Goal: Use online tool/utility: Utilize a website feature to perform a specific function

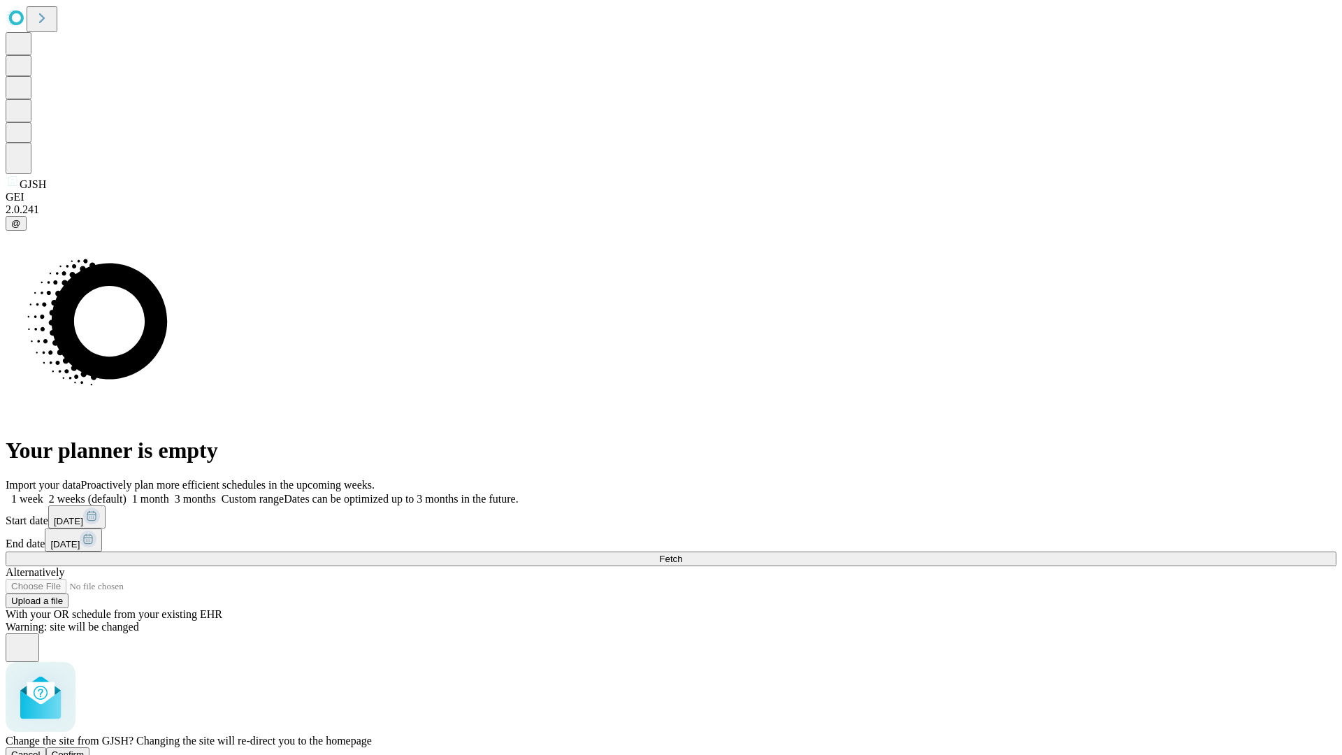
click at [85, 749] on span "Confirm" at bounding box center [68, 754] width 33 height 10
click at [169, 493] on label "1 month" at bounding box center [148, 499] width 43 height 12
click at [682, 554] on span "Fetch" at bounding box center [670, 559] width 23 height 10
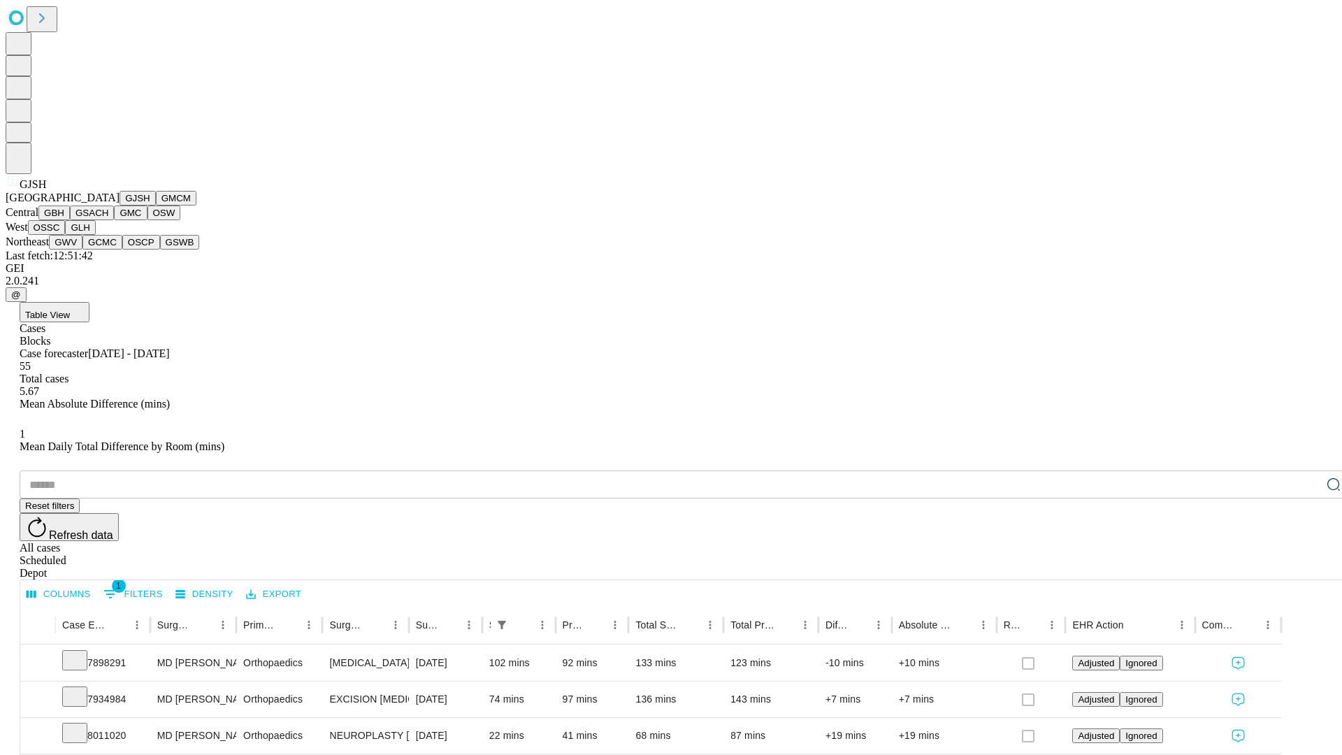
click at [156, 205] on button "GMCM" at bounding box center [176, 198] width 41 height 15
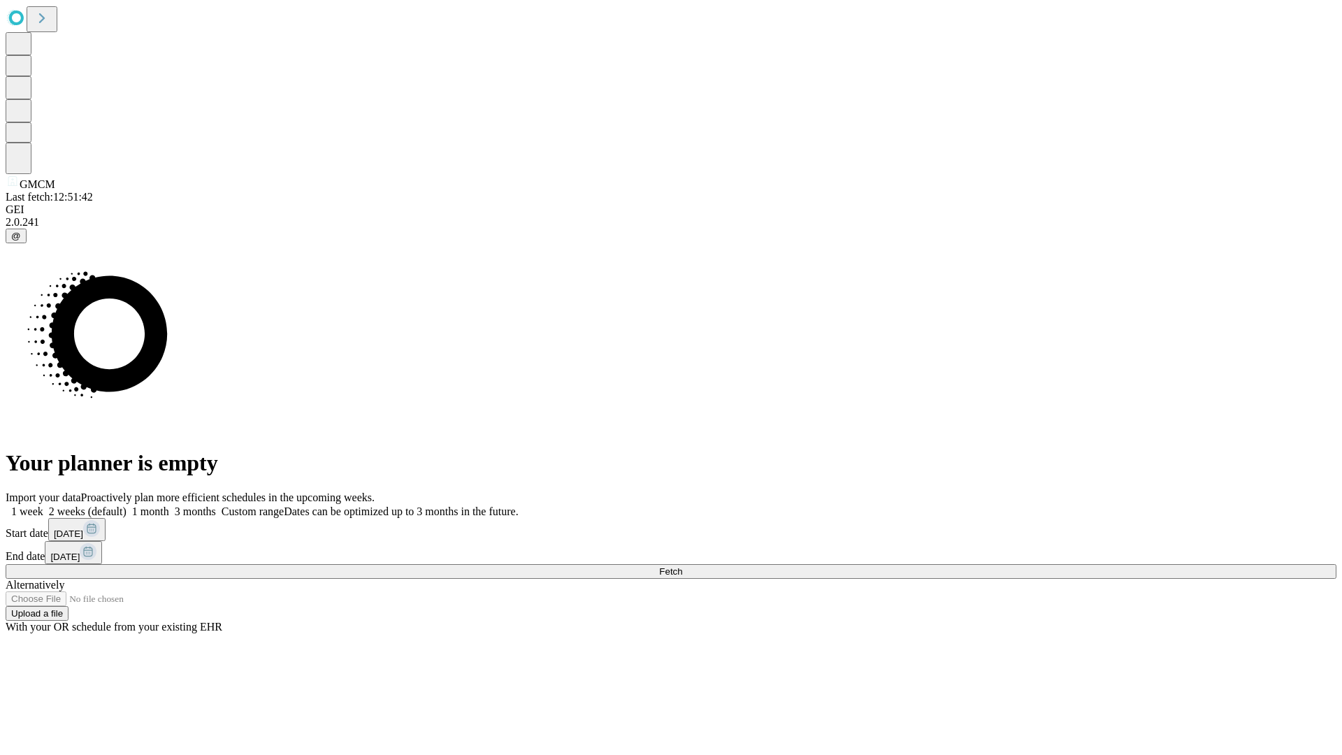
click at [169, 505] on label "1 month" at bounding box center [148, 511] width 43 height 12
click at [682, 566] on span "Fetch" at bounding box center [670, 571] width 23 height 10
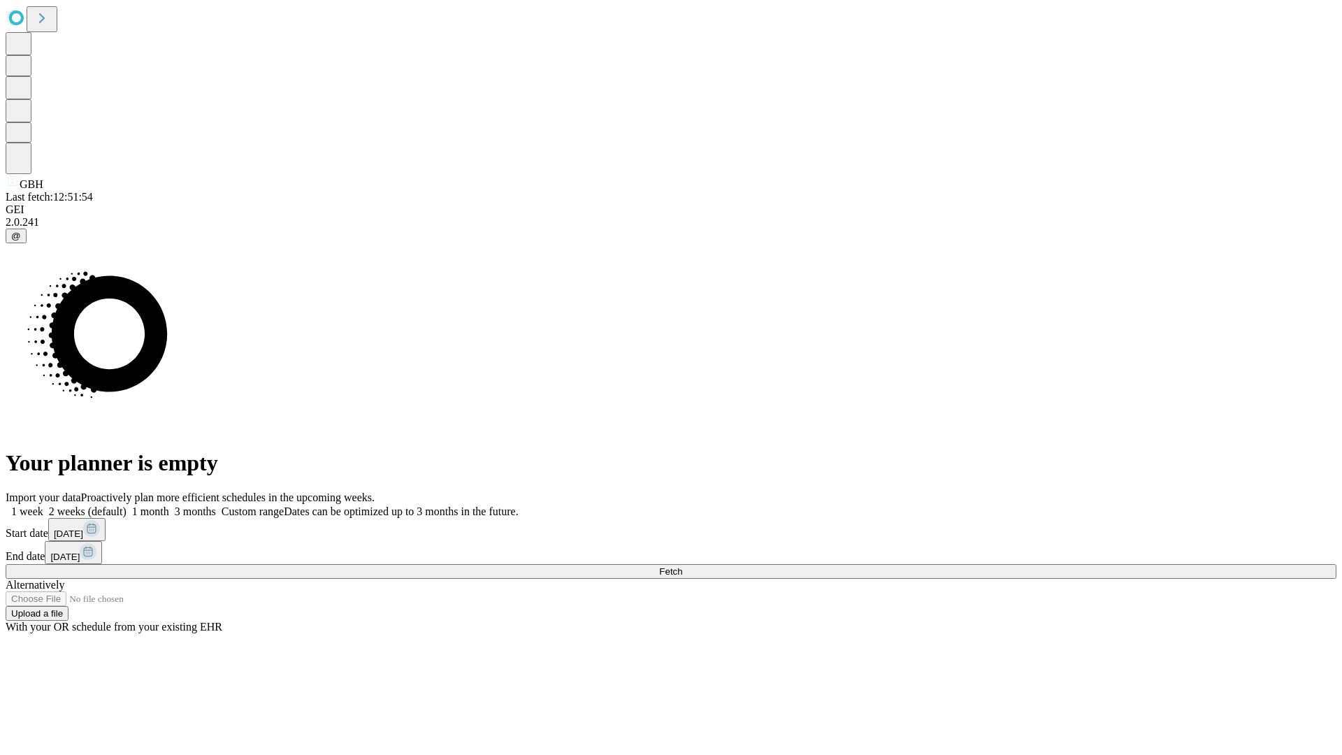
click at [682, 566] on span "Fetch" at bounding box center [670, 571] width 23 height 10
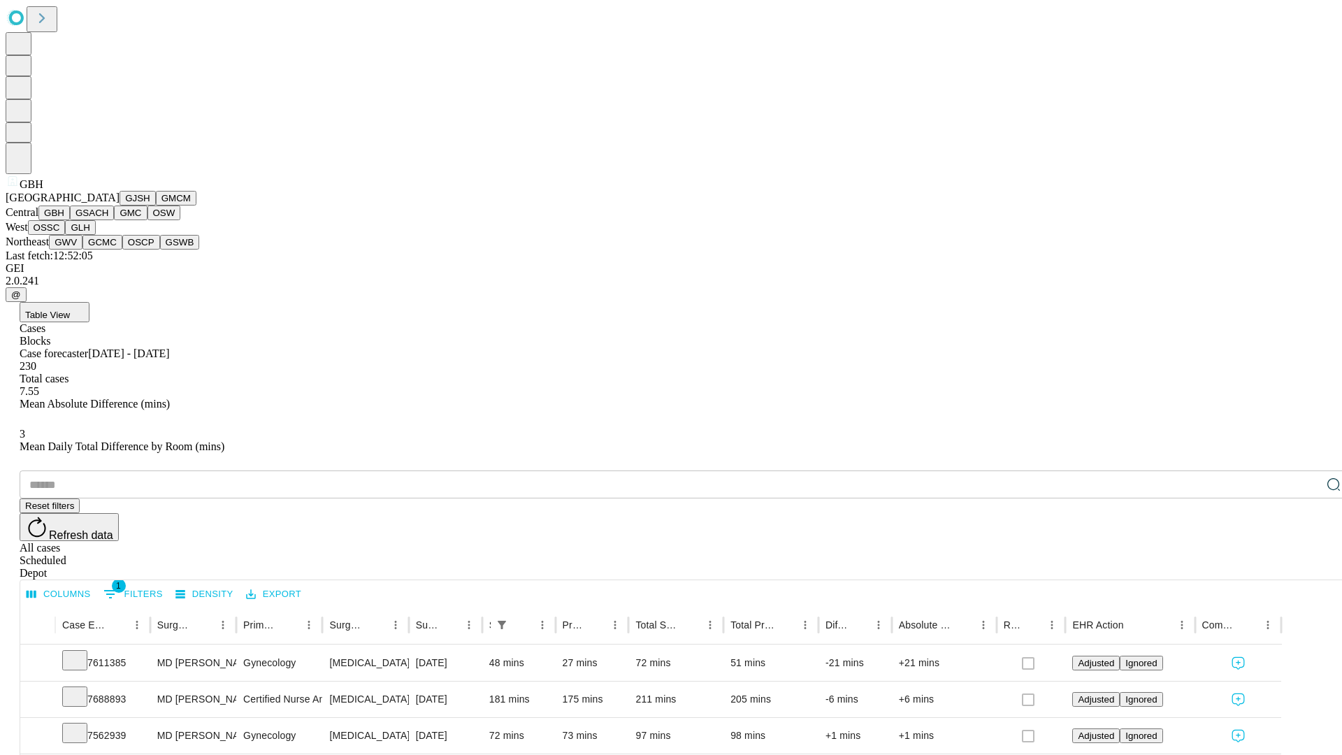
click at [108, 220] on button "GSACH" at bounding box center [92, 212] width 44 height 15
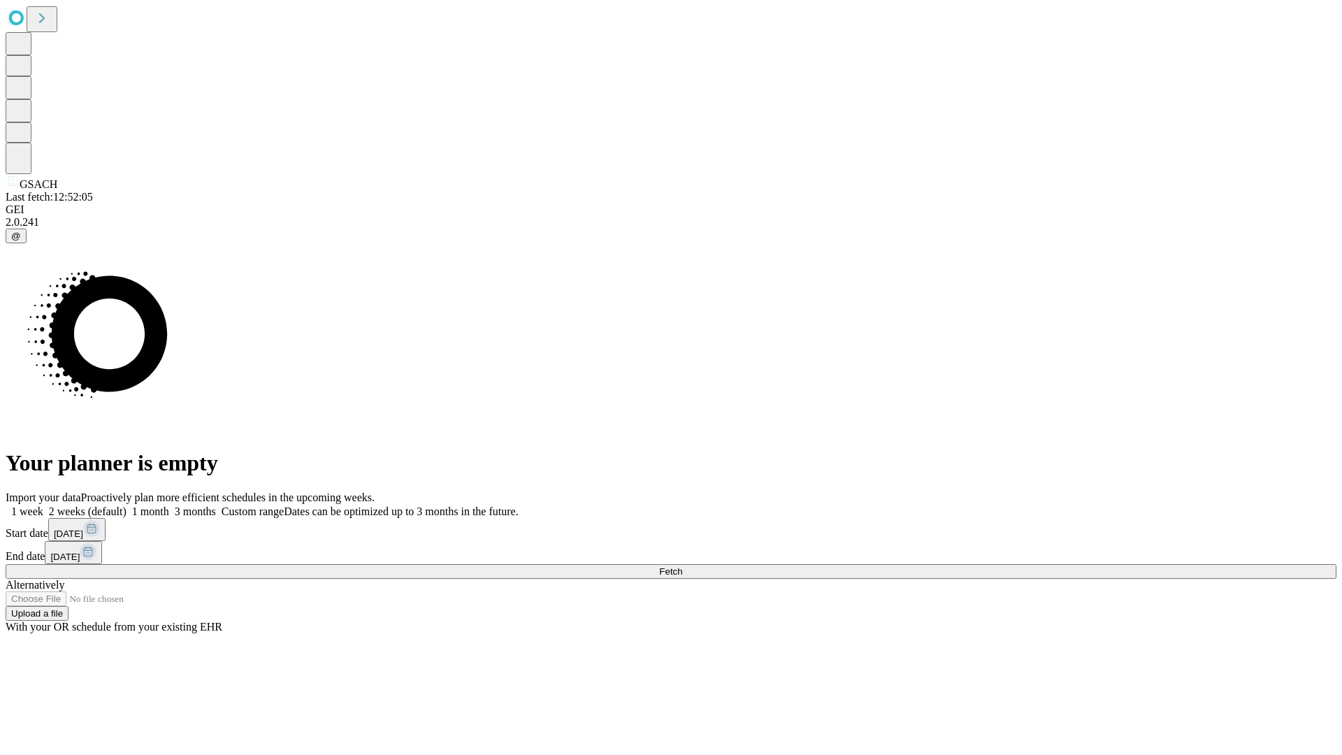
click at [169, 505] on label "1 month" at bounding box center [148, 511] width 43 height 12
click at [682, 566] on span "Fetch" at bounding box center [670, 571] width 23 height 10
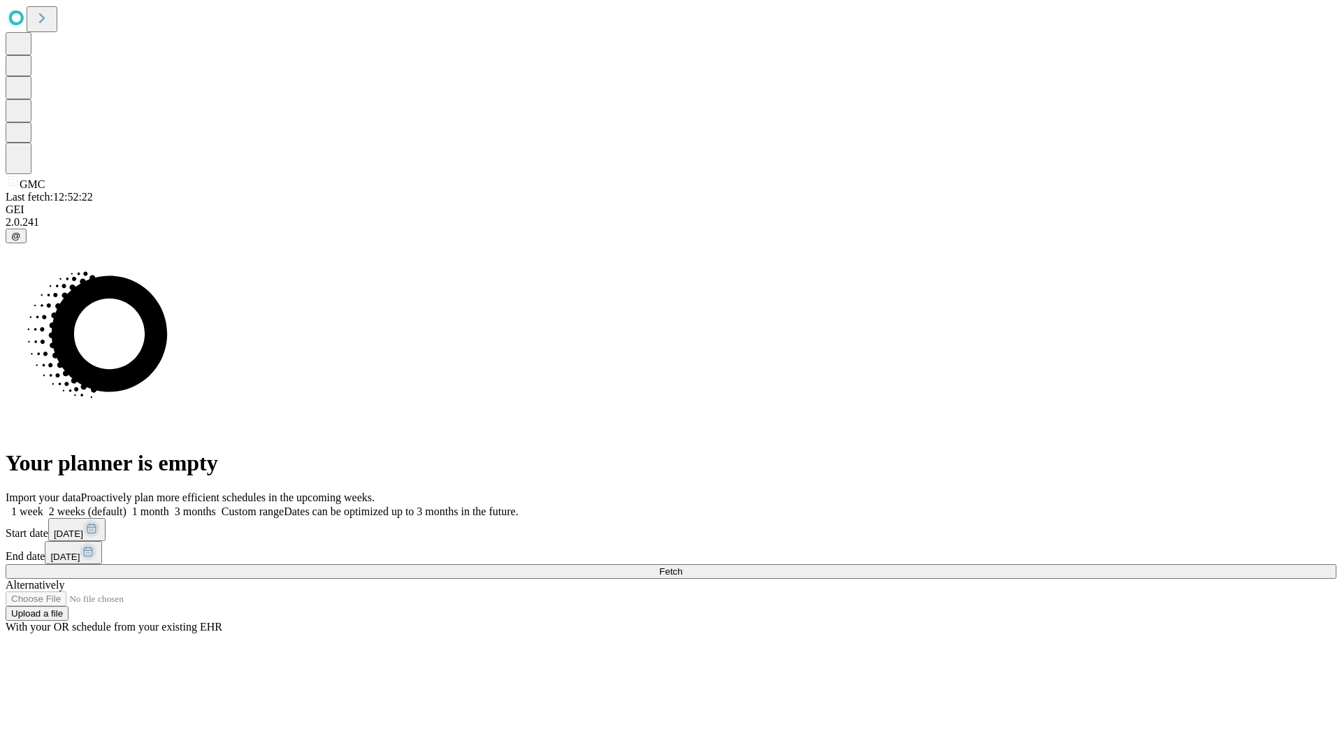
click at [682, 566] on span "Fetch" at bounding box center [670, 571] width 23 height 10
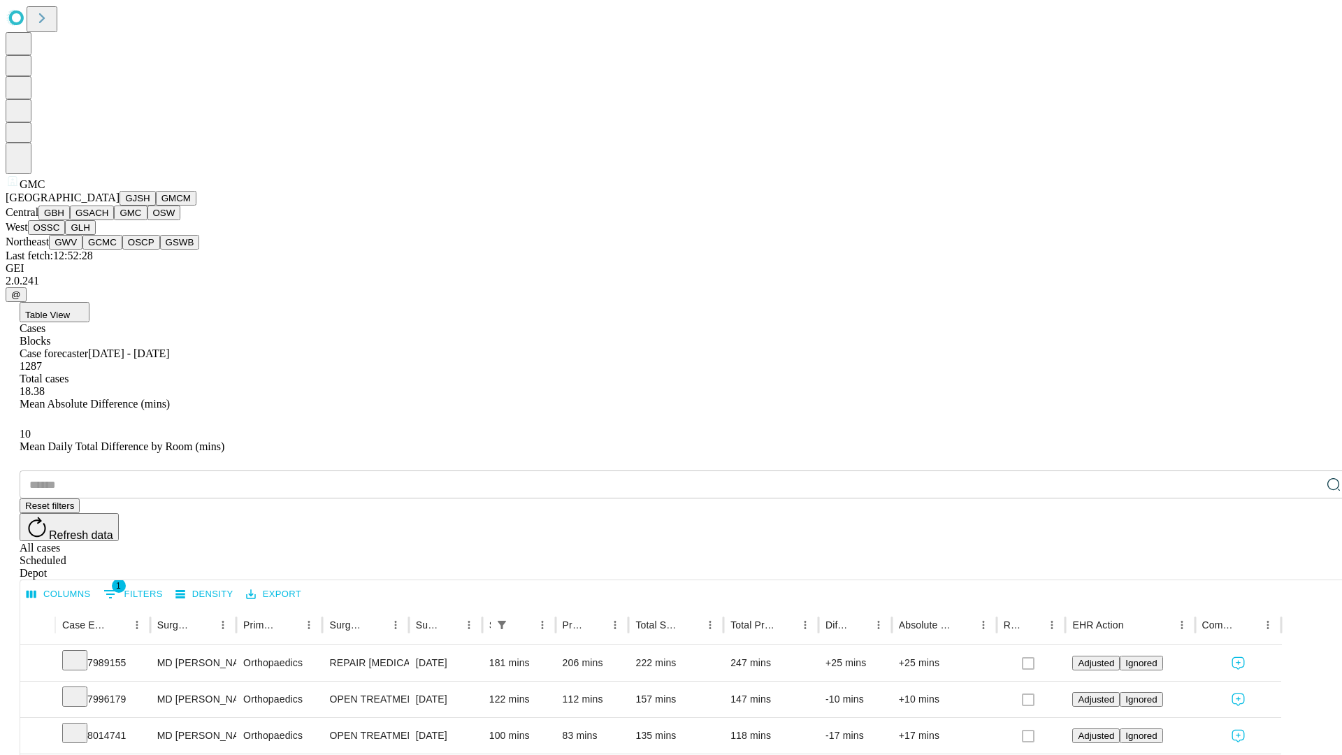
click at [147, 220] on button "OSW" at bounding box center [164, 212] width 34 height 15
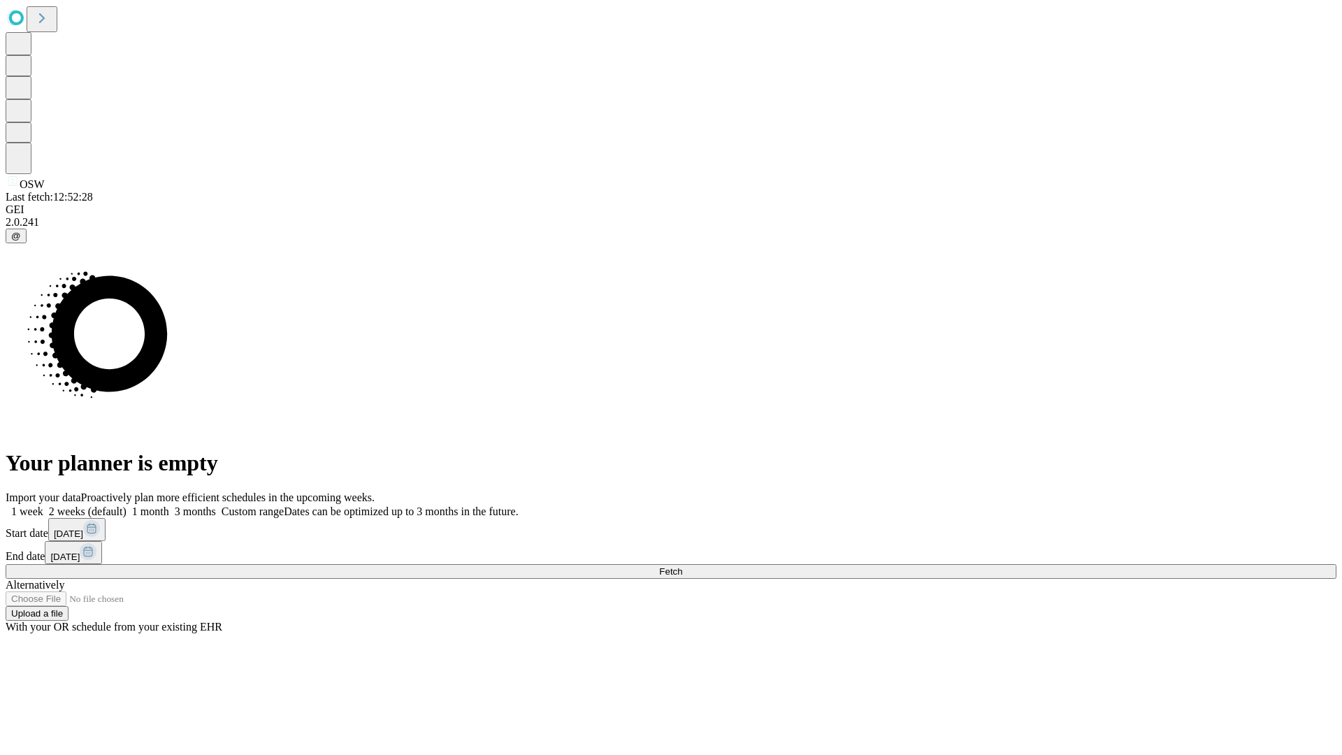
click at [169, 505] on label "1 month" at bounding box center [148, 511] width 43 height 12
click at [682, 566] on span "Fetch" at bounding box center [670, 571] width 23 height 10
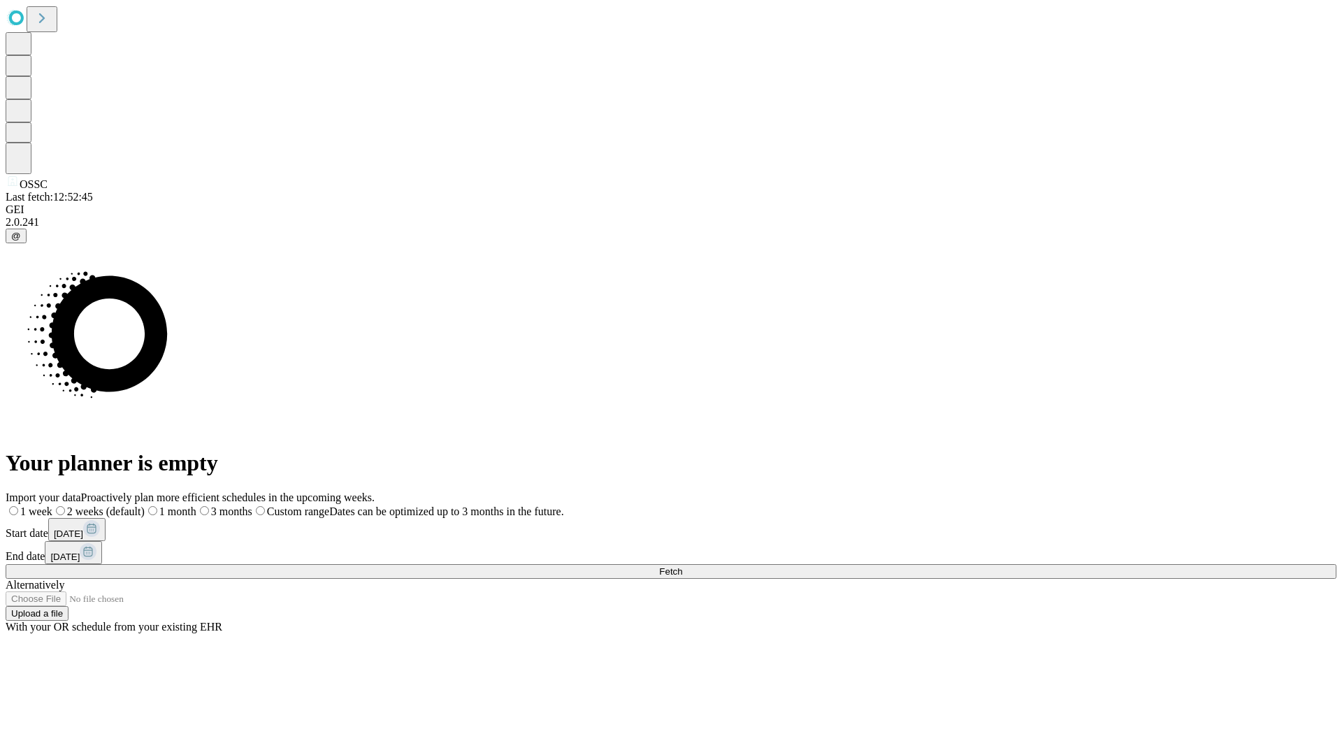
click at [682, 566] on span "Fetch" at bounding box center [670, 571] width 23 height 10
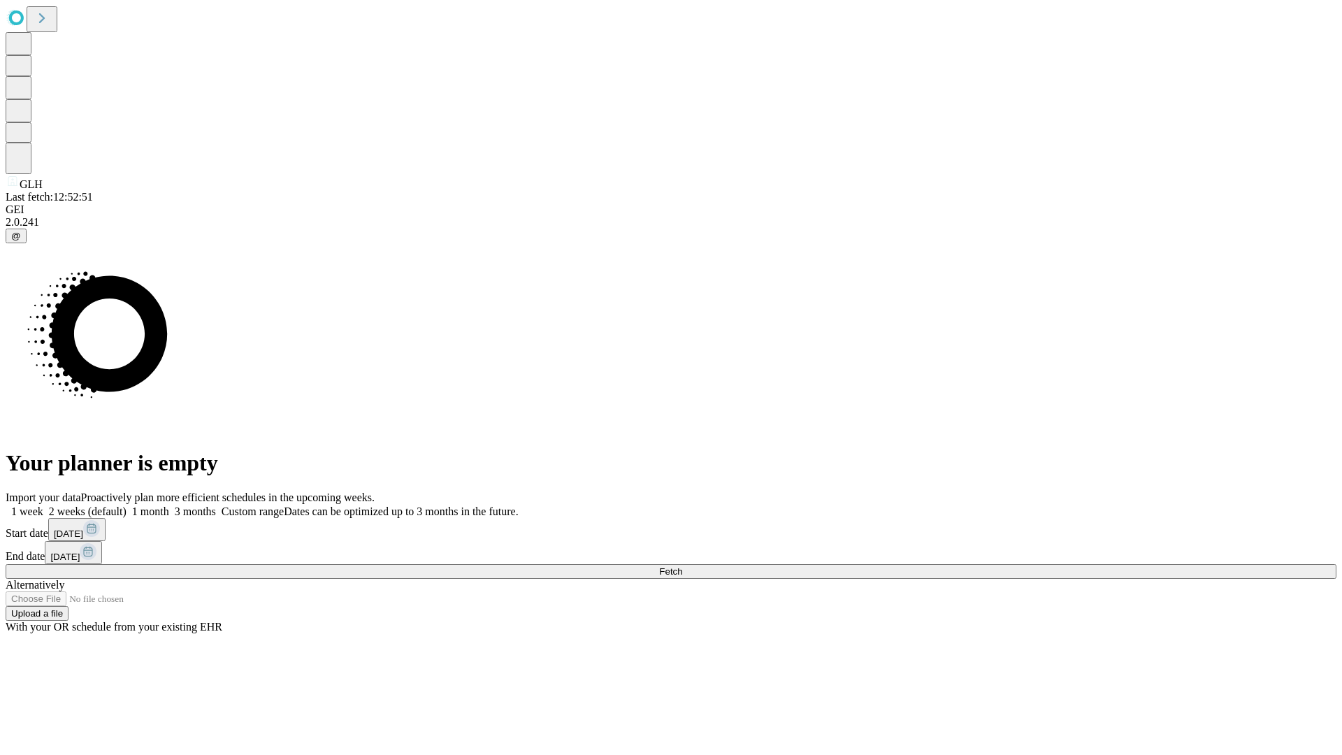
click at [169, 505] on label "1 month" at bounding box center [148, 511] width 43 height 12
click at [682, 566] on span "Fetch" at bounding box center [670, 571] width 23 height 10
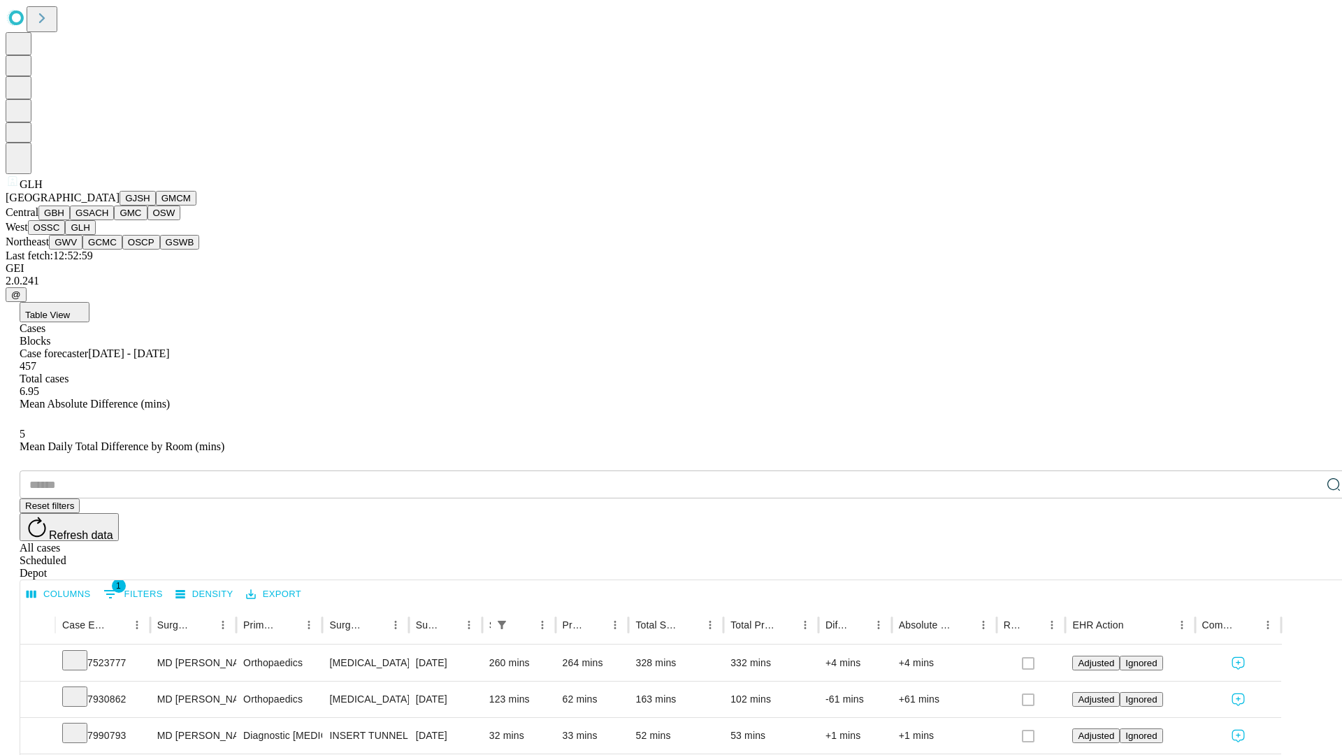
click at [82, 250] on button "GWV" at bounding box center [66, 242] width 34 height 15
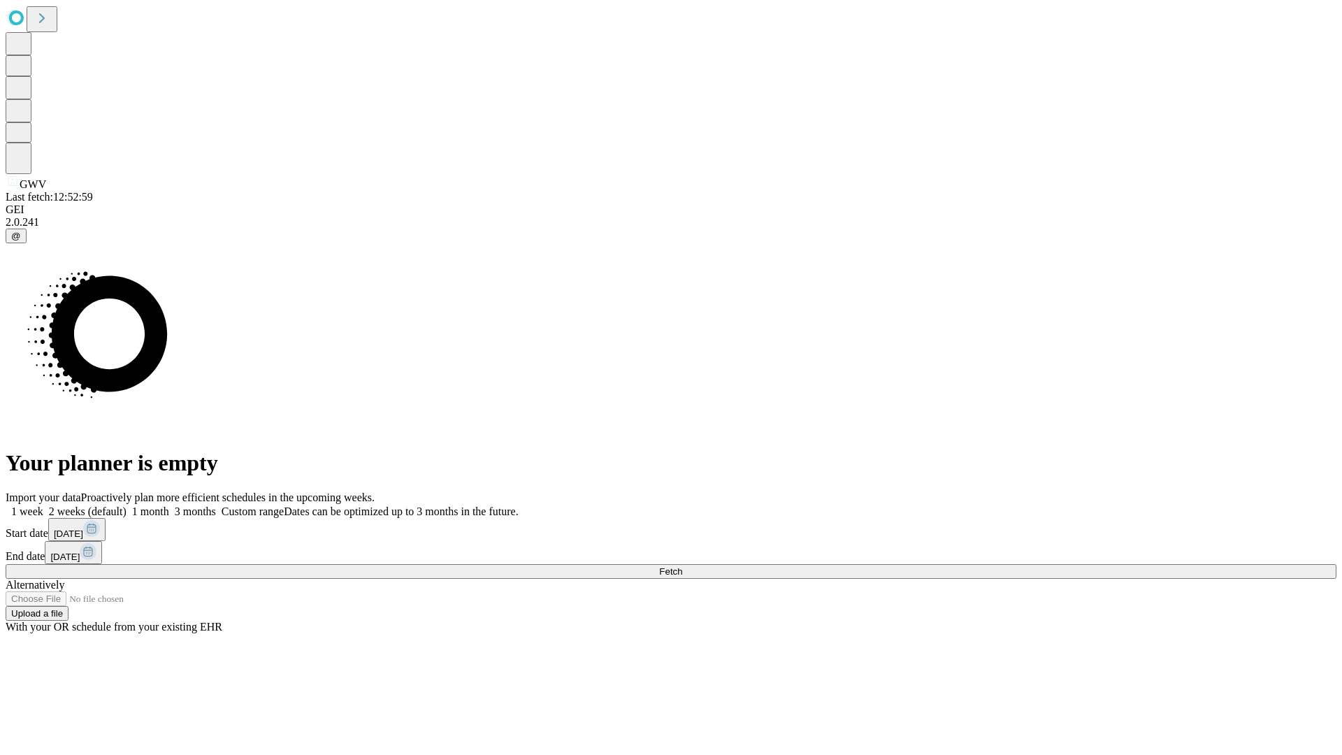
click at [169, 505] on label "1 month" at bounding box center [148, 511] width 43 height 12
click at [682, 566] on span "Fetch" at bounding box center [670, 571] width 23 height 10
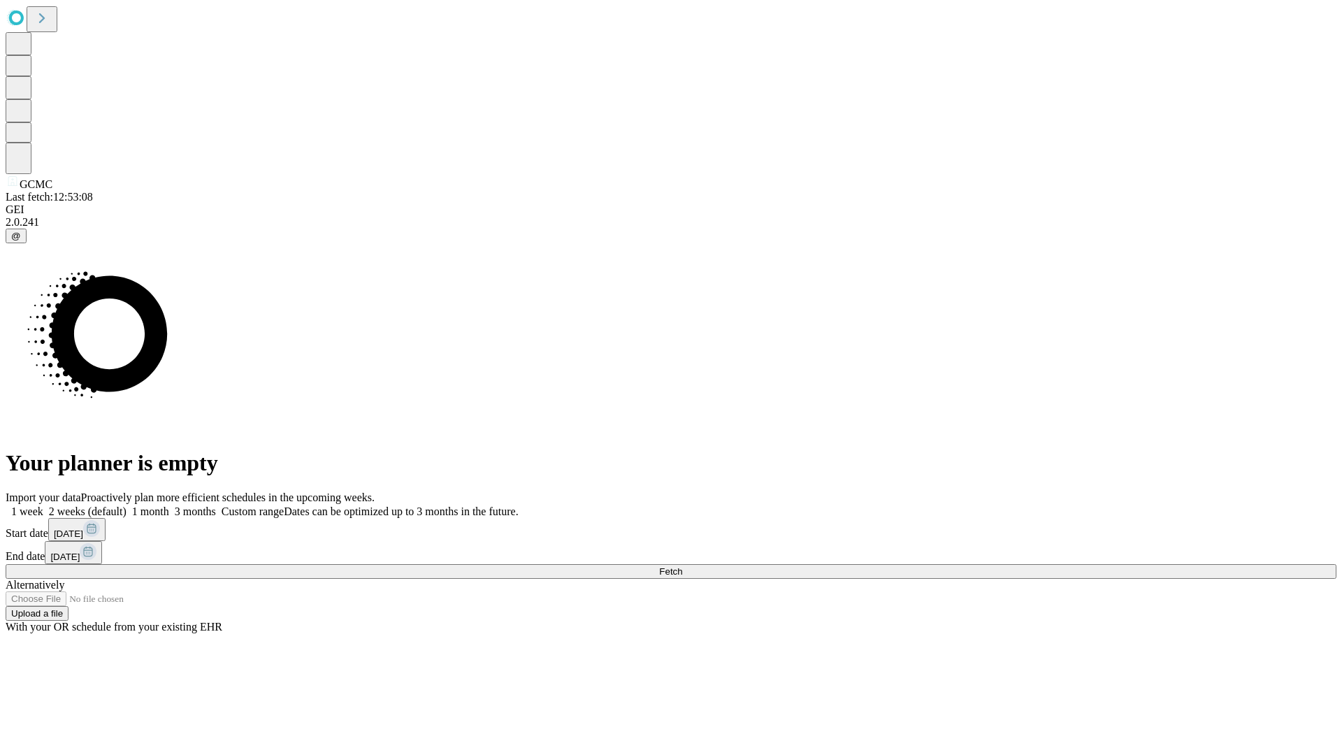
click at [169, 505] on label "1 month" at bounding box center [148, 511] width 43 height 12
click at [682, 566] on span "Fetch" at bounding box center [670, 571] width 23 height 10
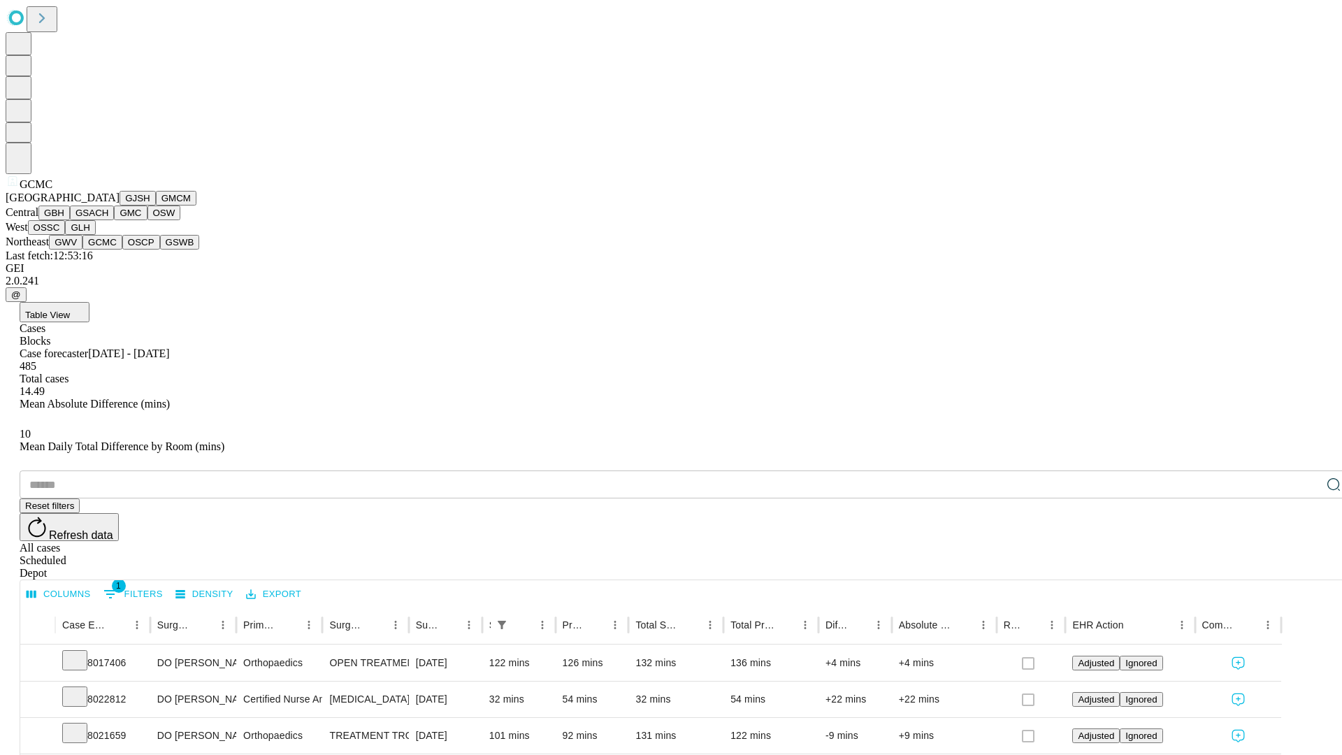
click at [122, 250] on button "OSCP" at bounding box center [141, 242] width 38 height 15
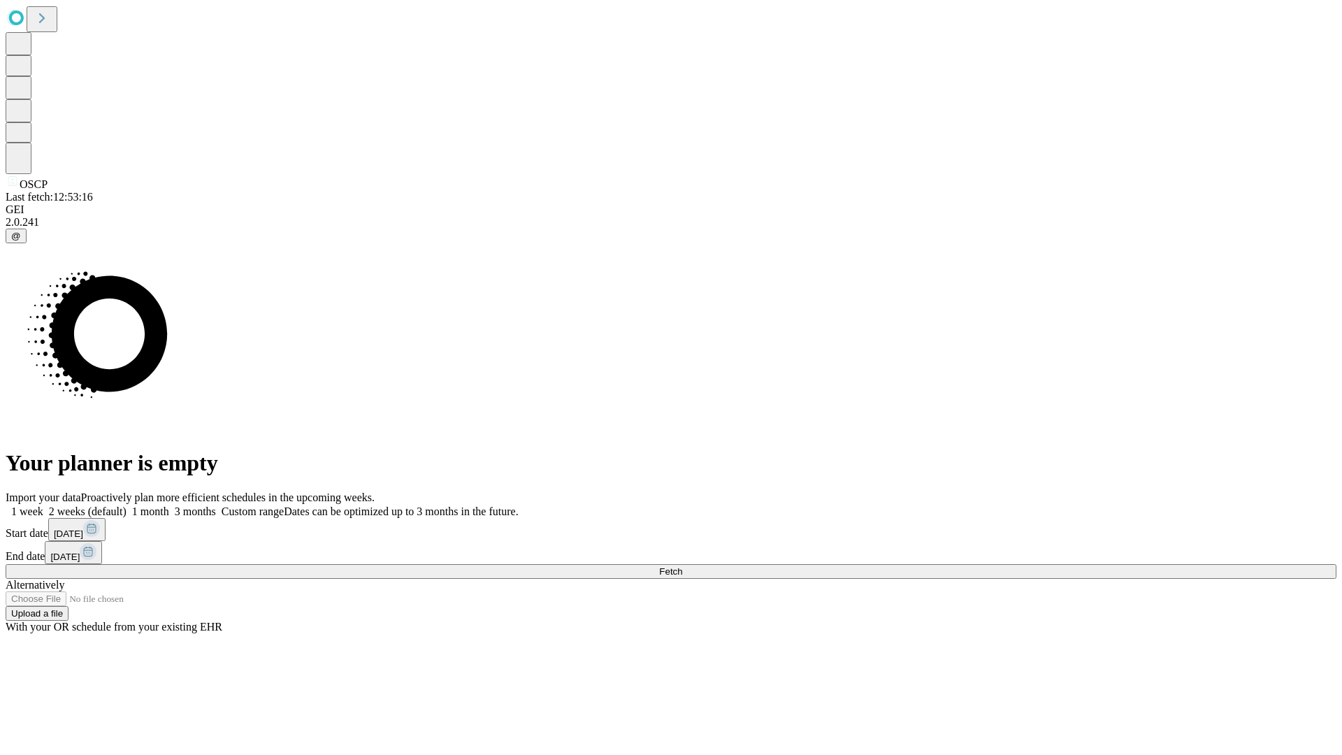
click at [169, 505] on label "1 month" at bounding box center [148, 511] width 43 height 12
click at [682, 566] on span "Fetch" at bounding box center [670, 571] width 23 height 10
